Goal: Task Accomplishment & Management: Manage account settings

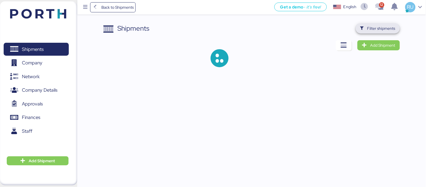
click at [380, 32] on span "Filter shipments" at bounding box center [377, 28] width 35 height 8
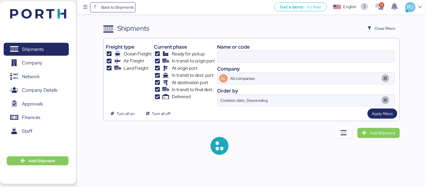
type input "025F723644"
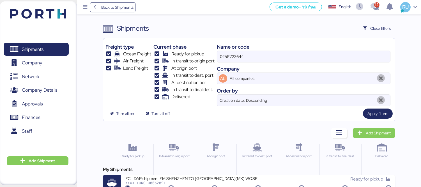
click at [237, 59] on input "025F723644" at bounding box center [303, 56] width 173 height 11
paste input "O0051940"
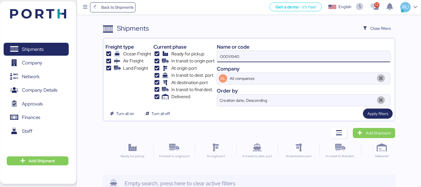
type input "O0051940"
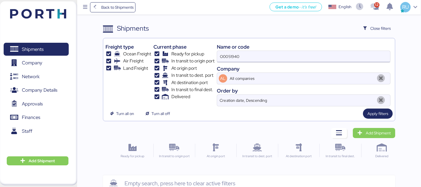
click at [328, 59] on input "O0051940" at bounding box center [303, 56] width 173 height 11
click at [375, 120] on div "Freight type Ocean Freight Air Freight Land Freight Current phase Ready for pic…" at bounding box center [249, 79] width 293 height 83
click at [376, 118] on span "Apply filters" at bounding box center [378, 113] width 30 height 10
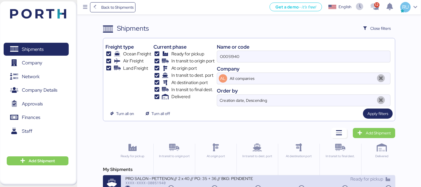
click at [232, 177] on div "PRO SALON - PETTENON // 2 x 40 // PO: 35 + 36 // BKG: PENDIENTE" at bounding box center [191, 177] width 133 height 5
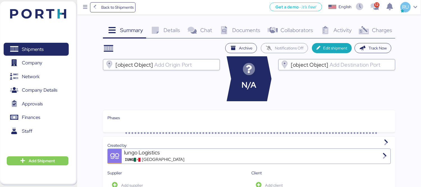
click at [380, 30] on span "Charges" at bounding box center [382, 29] width 20 height 7
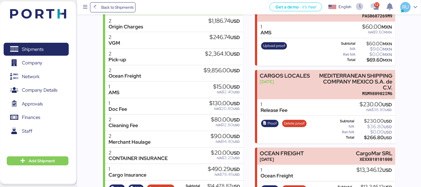
scroll to position [93, 0]
click at [284, 120] on span "Delete proof" at bounding box center [294, 123] width 21 height 6
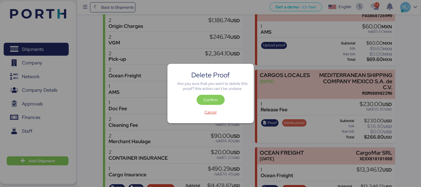
scroll to position [0, 0]
click at [209, 95] on span "Confirm" at bounding box center [211, 100] width 28 height 10
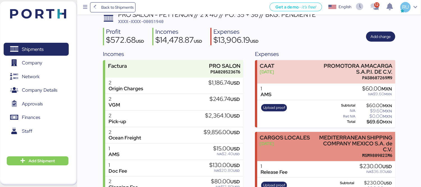
scroll to position [96, 0]
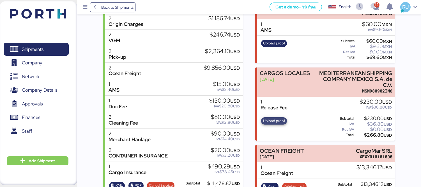
click at [271, 118] on span "Upload proof" at bounding box center [274, 121] width 22 height 6
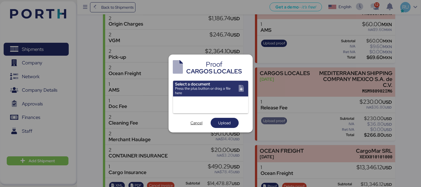
scroll to position [0, 0]
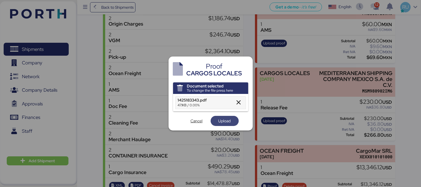
click at [228, 123] on span "Upload" at bounding box center [225, 120] width 12 height 7
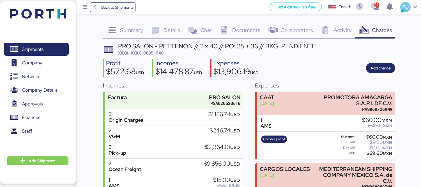
click at [39, 7] on header at bounding box center [30, 12] width 54 height 17
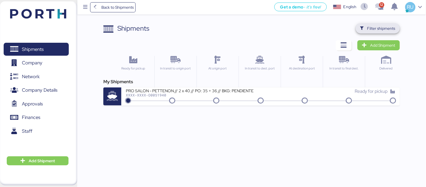
click at [367, 28] on span "Filter shipments" at bounding box center [377, 28] width 35 height 8
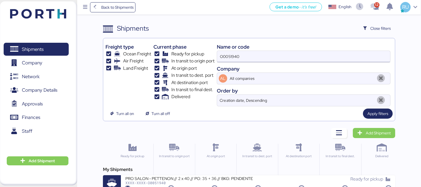
click at [282, 56] on input "O0051940" at bounding box center [303, 56] width 173 height 11
type input "O"
paste input "O0051982"
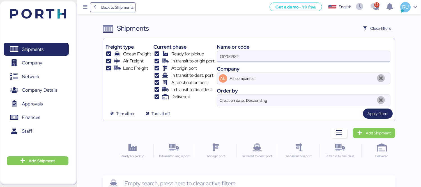
type input "O0051982"
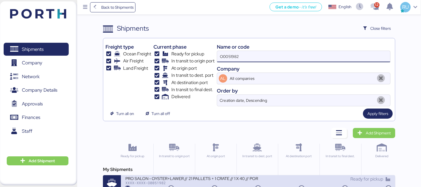
click at [227, 177] on div "PRO SALON - OYSTER+LAWER // 21 PALLETS + 1 CRATE // 1 X 40 // PORTH-168228" at bounding box center [191, 177] width 133 height 5
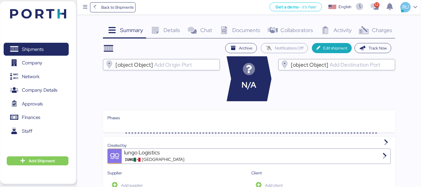
click at [370, 31] on icon at bounding box center [364, 30] width 12 height 8
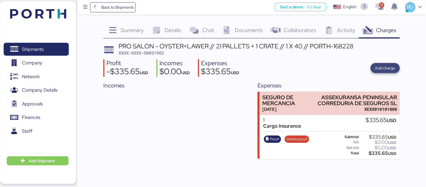
click at [384, 65] on span "Add charge" at bounding box center [385, 68] width 20 height 7
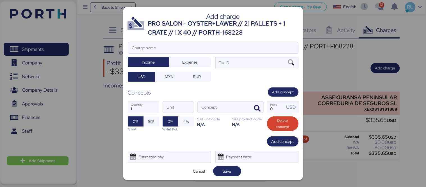
click at [100, 41] on div at bounding box center [213, 93] width 426 height 187
click at [200, 169] on span "Cancel" at bounding box center [199, 171] width 12 height 7
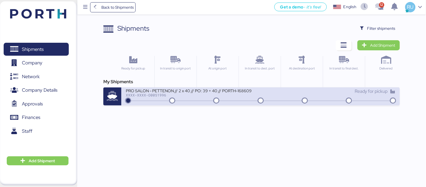
click at [177, 96] on div "XXXX-XXXX-O0051996" at bounding box center [193, 95] width 135 height 4
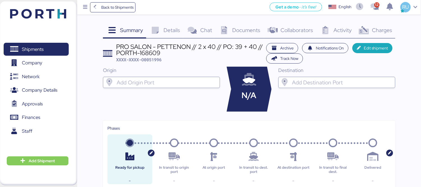
click at [369, 32] on icon at bounding box center [364, 30] width 12 height 8
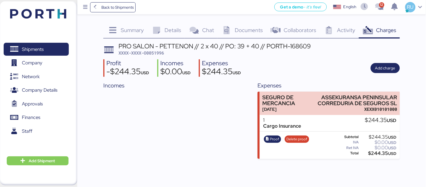
click at [152, 54] on span "XXXX-XXXX-O0051996" at bounding box center [140, 53] width 45 height 6
copy span "O0051996"
click at [375, 68] on span "Add charge" at bounding box center [385, 68] width 20 height 7
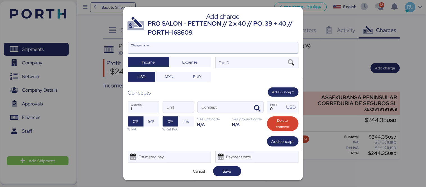
click at [235, 45] on input "Charge name" at bounding box center [213, 47] width 170 height 11
type input "c"
type input "Cargos locales"
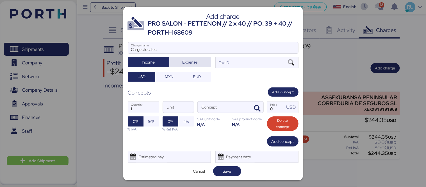
click at [192, 58] on span "Expense" at bounding box center [190, 62] width 33 height 8
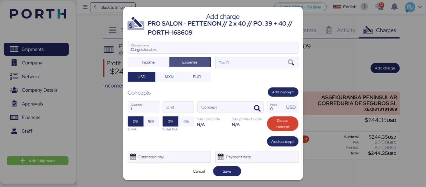
click at [230, 57] on div at bounding box center [213, 56] width 170 height 6
click at [230, 53] on input "Cargos locales" at bounding box center [213, 47] width 170 height 11
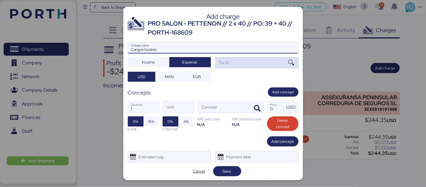
click at [240, 64] on div "Tax ID" at bounding box center [256, 62] width 83 height 11
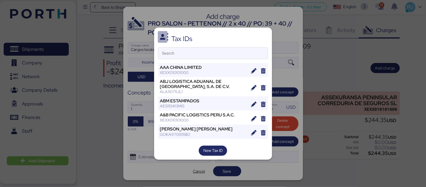
drag, startPoint x: 229, startPoint y: 42, endPoint x: 232, endPoint y: 44, distance: 3.5
click at [232, 44] on div "Tax IDs Search AAA CHINA LIMITED XEXX010101000 ABJ LOGISTICA ADUANAL DE VERACRU…" at bounding box center [213, 94] width 118 height 132
click at [238, 49] on input "Search" at bounding box center [212, 52] width 109 height 11
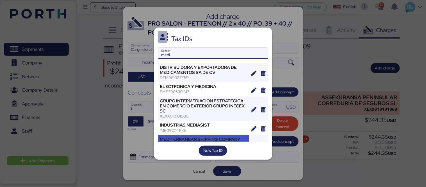
type input "medi"
click at [188, 138] on div "MEDITERRANEAN SHIPPING COMPANY MEXICO S.A. de C.V." at bounding box center [203, 142] width 87 height 10
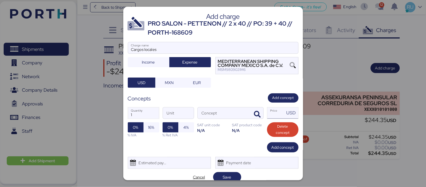
click at [275, 111] on input "Price USD" at bounding box center [275, 112] width 17 height 11
type input "0"
click at [254, 113] on icon "button" at bounding box center [257, 114] width 7 height 7
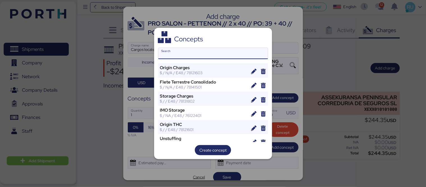
click at [225, 51] on input "Search" at bounding box center [212, 53] width 109 height 11
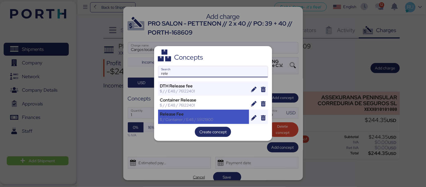
type input "rele"
click at [184, 117] on div "$ / Container / E48 / 55121800" at bounding box center [203, 119] width 87 height 5
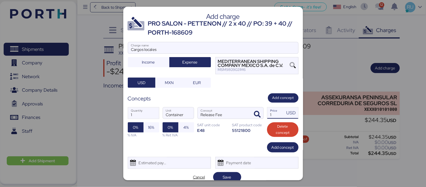
click at [272, 113] on input "1" at bounding box center [275, 112] width 17 height 11
type input "230"
click at [153, 125] on span "16%" at bounding box center [151, 127] width 6 height 7
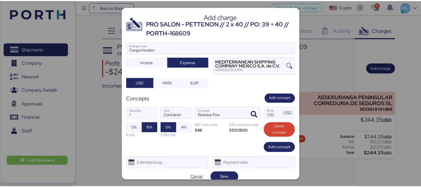
scroll to position [6, 0]
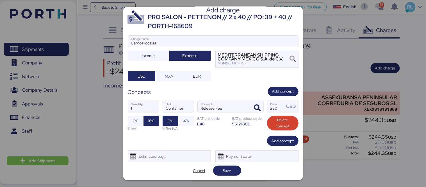
click at [240, 173] on div "Cancel Save" at bounding box center [213, 170] width 171 height 10
click at [231, 172] on span "Save" at bounding box center [227, 170] width 19 height 8
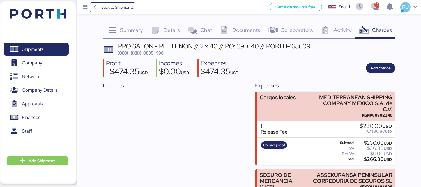
scroll to position [48, 0]
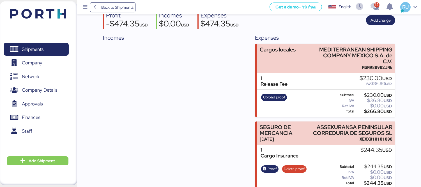
click at [243, 88] on div "Incomes" at bounding box center [173, 110] width 140 height 155
click at [269, 94] on span "Upload proof" at bounding box center [274, 97] width 22 height 6
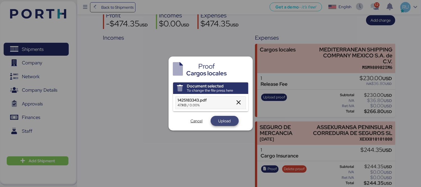
click at [226, 119] on span "Upload" at bounding box center [225, 120] width 12 height 7
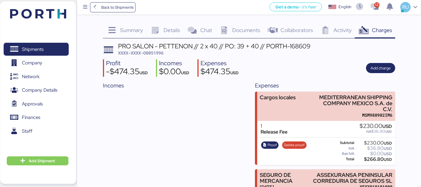
click at [156, 48] on div "PRO SALON - PETTENON // 2 x 40 // PO: 39 + 40 // PORTH-168609" at bounding box center [214, 46] width 193 height 6
click at [159, 52] on span "XXXX-XXXX-O0051996" at bounding box center [140, 53] width 45 height 6
click at [161, 53] on span "XXXX-XXXX-O0051996" at bounding box center [140, 53] width 45 height 6
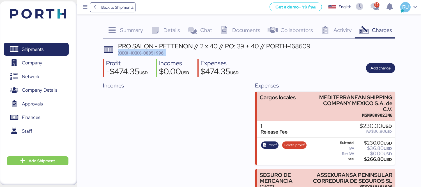
click at [161, 53] on span "XXXX-XXXX-O0051996" at bounding box center [140, 53] width 45 height 6
click at [121, 97] on div "Incomes" at bounding box center [173, 158] width 140 height 155
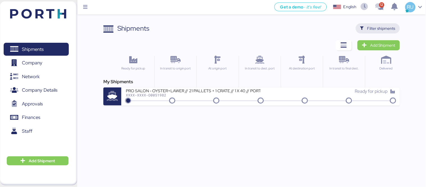
click at [370, 27] on span "Filter shipments" at bounding box center [381, 28] width 28 height 7
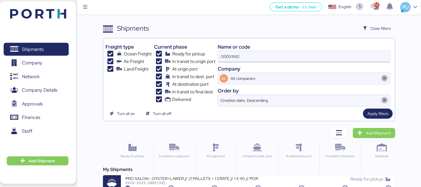
click at [290, 58] on input "O0051982" at bounding box center [304, 56] width 172 height 11
type input "O"
paste input "O0051996"
click at [290, 58] on input "O0051996" at bounding box center [304, 56] width 172 height 11
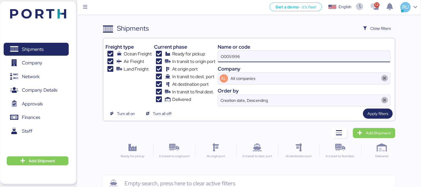
type input "O0051996"
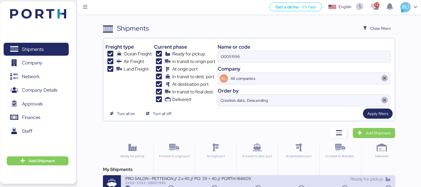
click at [244, 180] on div "PRO SALON - PETTENON // 2 x 40 // PO: 39 + 40 // PORTH-168609" at bounding box center [191, 177] width 133 height 5
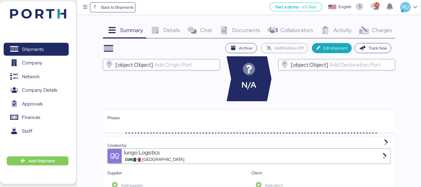
click at [369, 33] on icon at bounding box center [364, 30] width 12 height 8
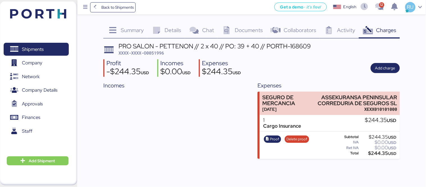
click at [60, 13] on img at bounding box center [38, 14] width 56 height 10
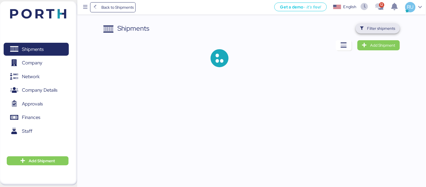
click at [378, 24] on span "Filter shipments" at bounding box center [378, 28] width 44 height 10
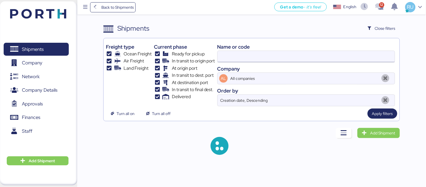
click at [313, 55] on input at bounding box center [306, 56] width 177 height 11
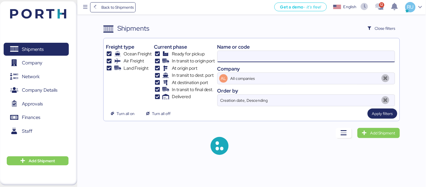
paste input "MEDUGK626083"
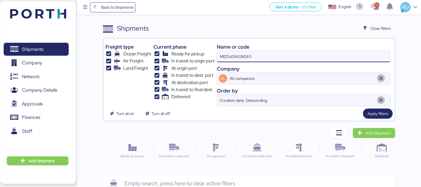
click at [267, 52] on input "MEDUGK626083" at bounding box center [303, 56] width 173 height 11
type input "M"
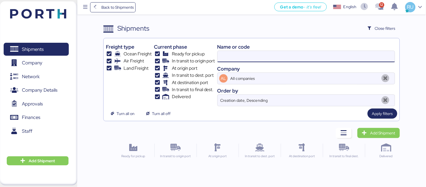
paste input "O0051982"
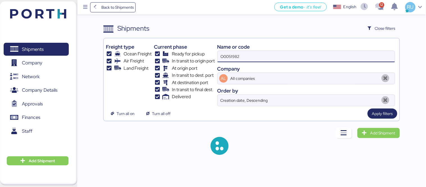
type input "O0051982"
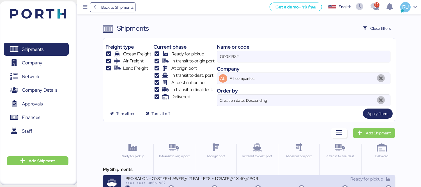
click at [209, 178] on div "PRO SALON - OYSTER+LAWER // 21 PALLETS + 1 CRATE // 1 X 40 // PORTH-168228" at bounding box center [191, 177] width 133 height 5
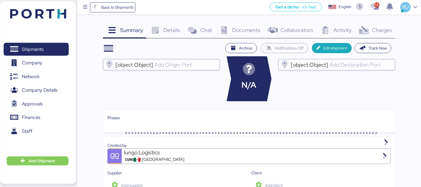
click at [370, 29] on icon at bounding box center [364, 30] width 12 height 8
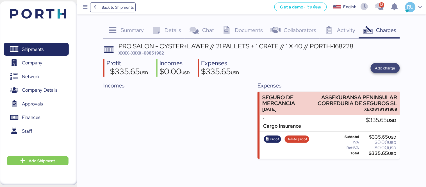
click at [379, 70] on span "Add charge" at bounding box center [385, 68] width 20 height 7
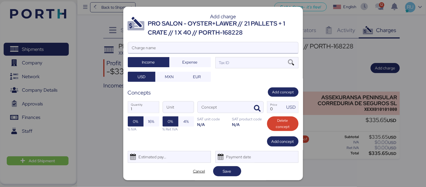
click at [211, 50] on input "Charge name" at bounding box center [213, 47] width 170 height 11
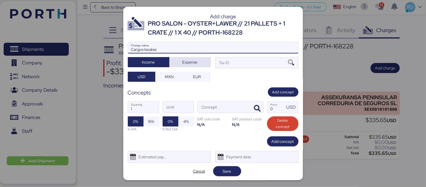
type input "Cargos locales"
click at [199, 60] on span "Expense" at bounding box center [190, 62] width 33 height 8
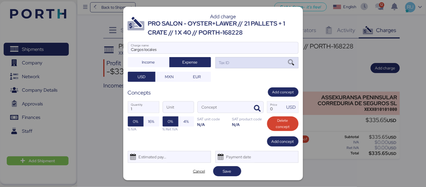
click at [220, 61] on div "Tax ID" at bounding box center [224, 63] width 12 height 6
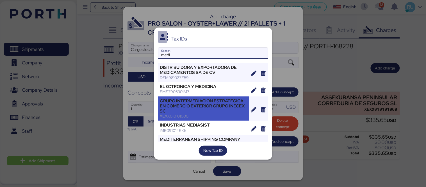
scroll to position [12, 0]
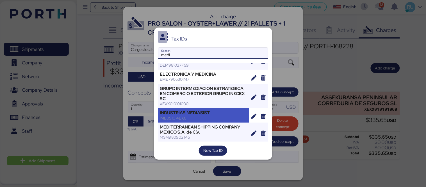
type input "medi"
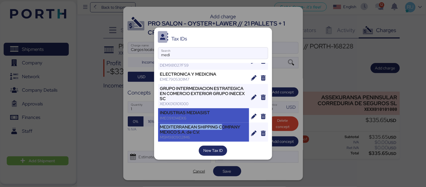
drag, startPoint x: 214, startPoint y: 117, endPoint x: 222, endPoint y: 125, distance: 10.9
click at [222, 125] on div "DISTRIBUIDORA Y EXPORTADORA DE MEDICAMENTOS SA DE CV DEM981027F59 ELECTRONICA Y…" at bounding box center [213, 102] width 110 height 79
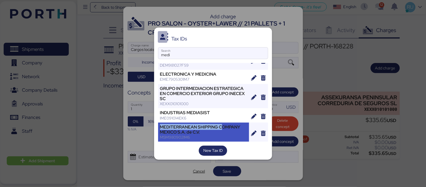
click at [221, 127] on div "MEDITERRANEAN SHIPPING COMPANY MEXICO S.A. de C.V." at bounding box center [203, 129] width 87 height 10
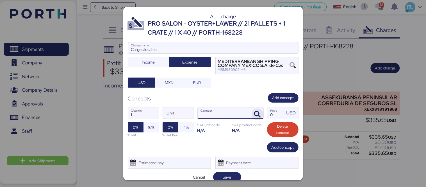
click at [254, 113] on icon "button" at bounding box center [257, 114] width 7 height 7
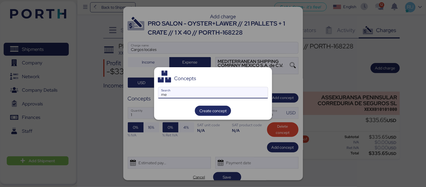
type input "m"
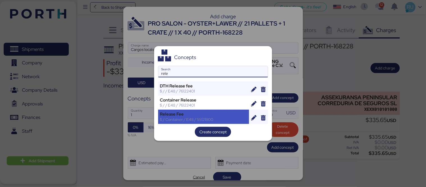
type input "rele"
click at [203, 110] on div "Release Fee $ / Container / E48 / 55121800" at bounding box center [203, 116] width 91 height 14
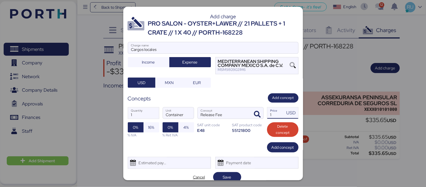
click at [273, 109] on input "1" at bounding box center [275, 112] width 17 height 11
type input "70"
click at [284, 99] on span "Add concept" at bounding box center [283, 98] width 22 height 6
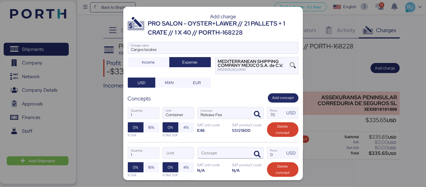
click at [233, 157] on input "Concept" at bounding box center [224, 152] width 52 height 11
type input "c"
click at [251, 148] on div at bounding box center [256, 152] width 13 height 11
click at [255, 152] on icon "button" at bounding box center [257, 154] width 7 height 7
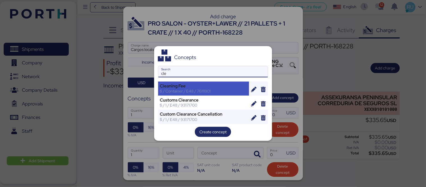
type input "cle"
click at [219, 82] on div "Cleaning Fee $ / Container / E48 / 76111801" at bounding box center [203, 88] width 91 height 14
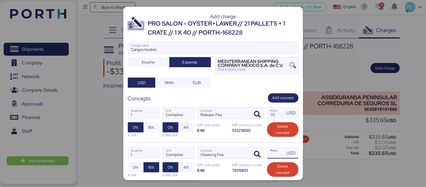
click at [272, 153] on input "Price USD" at bounding box center [275, 152] width 17 height 11
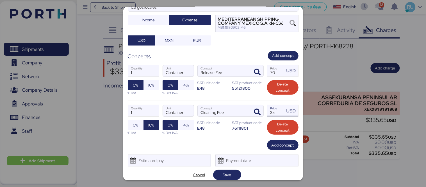
scroll to position [43, 0]
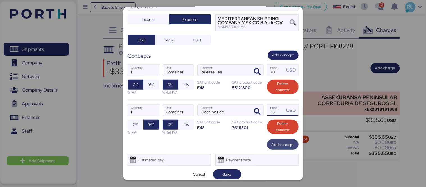
type input "35"
click at [283, 144] on span "Add concept" at bounding box center [282, 144] width 22 height 7
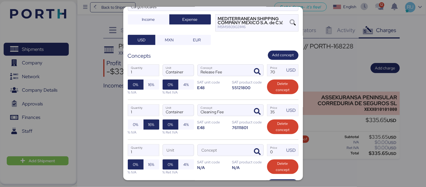
click at [259, 149] on div "Concept" at bounding box center [230, 150] width 66 height 12
click at [250, 149] on input "Concept" at bounding box center [224, 149] width 52 height 11
click at [259, 149] on span "button" at bounding box center [258, 152] width 12 height 12
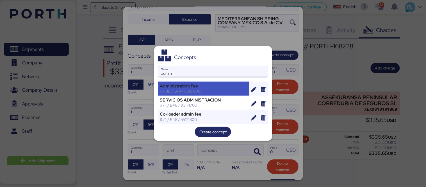
type input "admin"
click at [226, 94] on div "Administration Fee $ / BL / E48 / 55121800" at bounding box center [203, 88] width 91 height 14
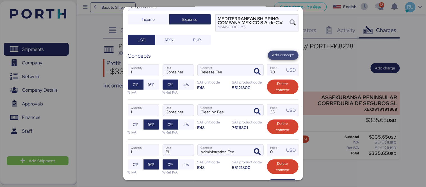
click at [279, 57] on span "Add concept" at bounding box center [283, 55] width 22 height 6
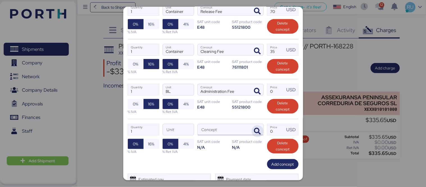
scroll to position [104, 0]
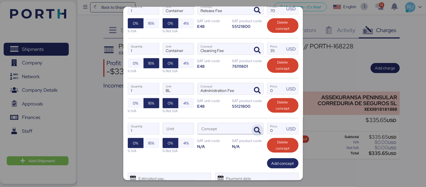
click at [254, 130] on icon "button" at bounding box center [257, 130] width 7 height 7
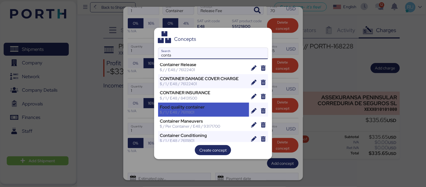
scroll to position [20, 0]
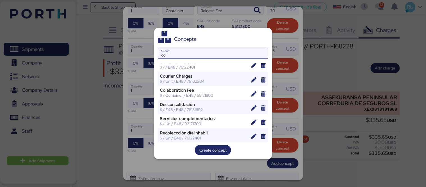
type input "c"
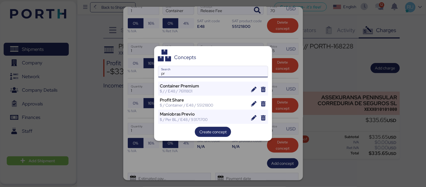
scroll to position [0, 0]
type input "p"
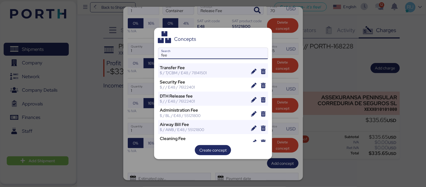
click at [209, 58] on input "fee" at bounding box center [212, 53] width 109 height 11
type input "f"
type input "c"
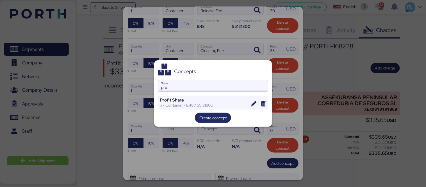
type input "pro"
click at [329, 77] on div at bounding box center [213, 93] width 426 height 187
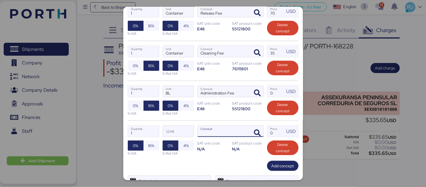
scroll to position [102, 0]
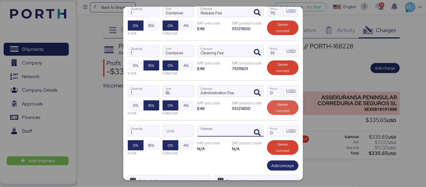
click at [286, 109] on span "Delete concept" at bounding box center [282, 107] width 22 height 12
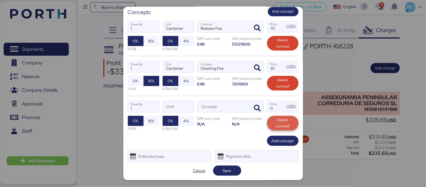
click at [284, 121] on span "Delete concept" at bounding box center [282, 123] width 22 height 12
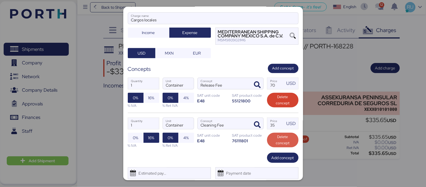
click at [284, 136] on span "Delete concept" at bounding box center [282, 140] width 22 height 12
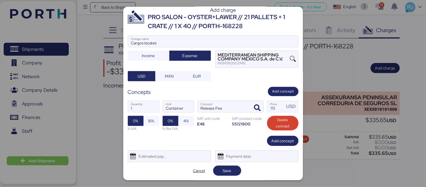
scroll to position [6, 0]
click at [275, 106] on input "70" at bounding box center [275, 106] width 17 height 11
type input "7"
type input "230"
click at [198, 172] on span "Cancel" at bounding box center [199, 170] width 12 height 7
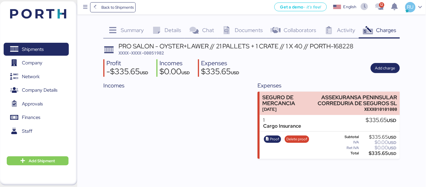
click at [161, 54] on span "XXXX-XXXX-O0051982" at bounding box center [140, 53] width 45 height 6
copy span "O0051982"
click at [389, 68] on span "Add charge" at bounding box center [385, 68] width 20 height 7
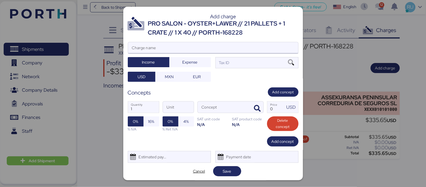
click at [234, 47] on input "Charge name" at bounding box center [213, 47] width 170 height 11
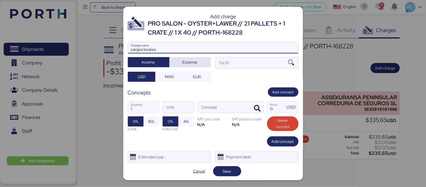
type input "cargos locales"
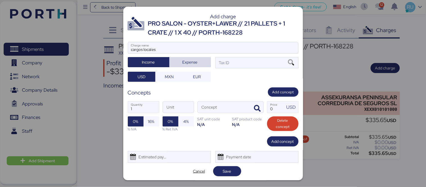
click at [197, 62] on span "Expense" at bounding box center [190, 62] width 33 height 8
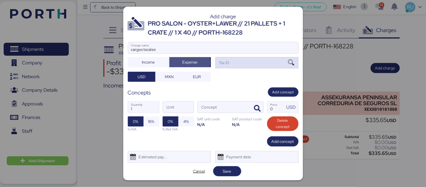
click at [220, 67] on div "Tax ID" at bounding box center [256, 62] width 83 height 11
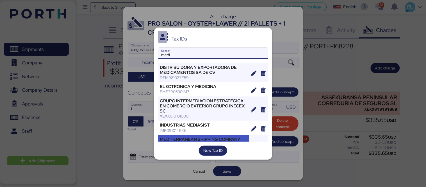
type input "medi"
click at [205, 137] on div "MEDITERRANEAN SHIPPING COMPANY MEXICO S.A. de C.V." at bounding box center [203, 142] width 87 height 10
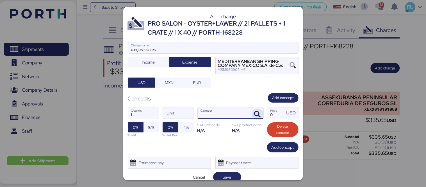
click at [252, 108] on span "button" at bounding box center [258, 114] width 12 height 12
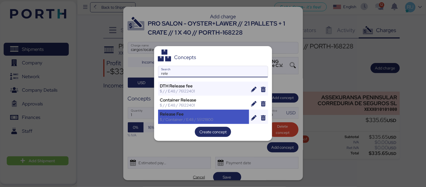
type input "rele"
click at [218, 112] on div "Release Fee" at bounding box center [203, 113] width 87 height 5
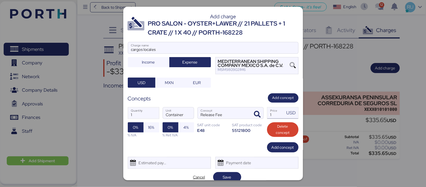
click at [271, 115] on input "1" at bounding box center [275, 112] width 17 height 11
type input "150"
click at [150, 126] on span "16%" at bounding box center [151, 127] width 6 height 7
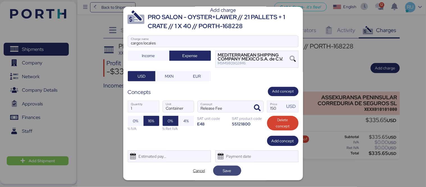
click at [230, 169] on span "Save" at bounding box center [227, 170] width 19 height 8
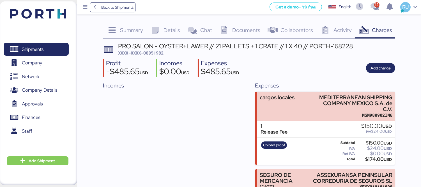
scroll to position [48, 0]
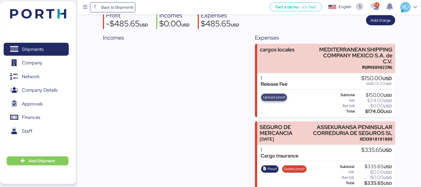
click at [277, 94] on span "Upload proof" at bounding box center [274, 97] width 22 height 6
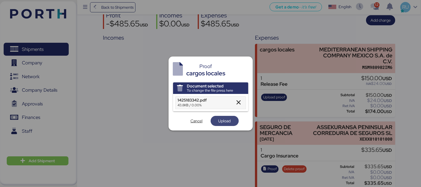
click at [226, 122] on span "Upload" at bounding box center [225, 120] width 12 height 7
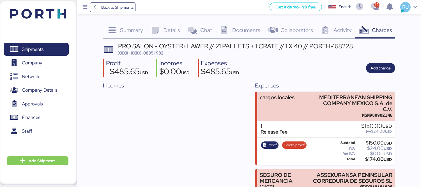
click at [154, 54] on span "XXXX-XXXX-O0051982" at bounding box center [140, 53] width 45 height 6
copy span "O0051982"
click at [150, 107] on div "Incomes" at bounding box center [173, 158] width 140 height 155
